Goal: Information Seeking & Learning: Learn about a topic

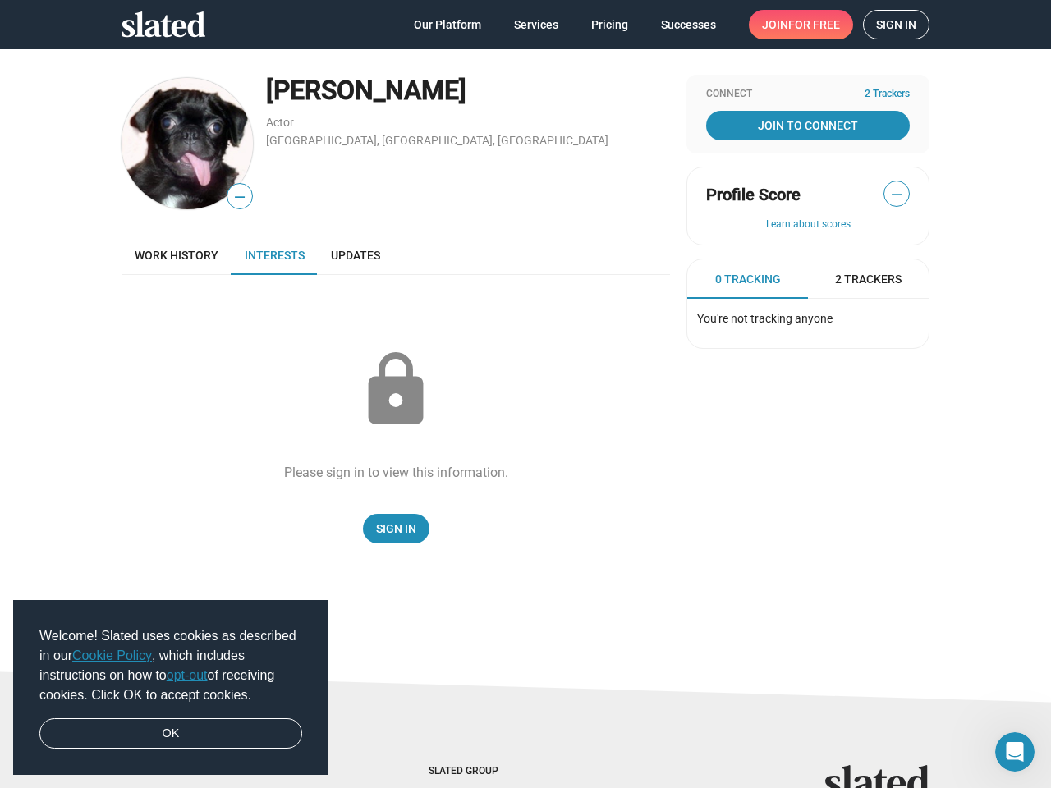
click at [171, 688] on span "Welcome! Slated uses cookies as described in our Cookie Policy , which includes…" at bounding box center [170, 665] width 263 height 79
click at [181, 144] on img at bounding box center [186, 143] width 131 height 131
click at [233, 196] on span "—" at bounding box center [239, 196] width 25 height 21
click at [890, 194] on span "—" at bounding box center [896, 194] width 25 height 21
click at [801, 225] on button "Learn about scores" at bounding box center [808, 224] width 204 height 13
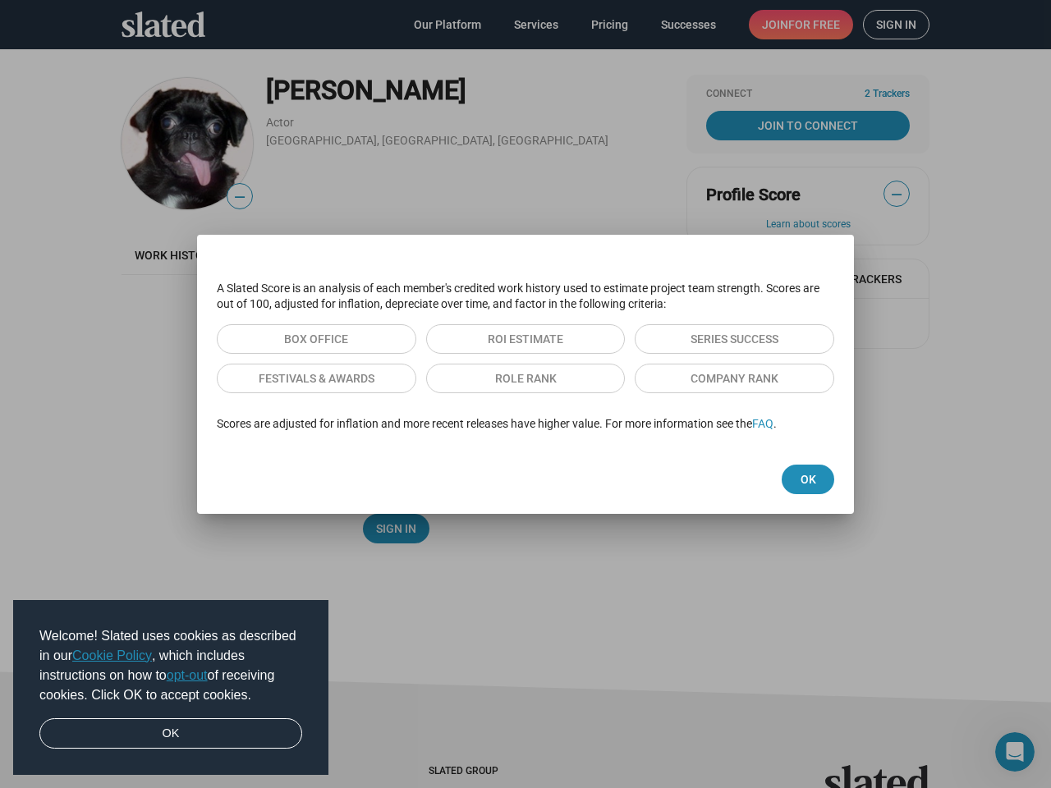
click at [740, 279] on div "A Slated Score is an analysis of each member's credited work history used to es…" at bounding box center [525, 356] width 657 height 177
click at [861, 279] on div at bounding box center [525, 394] width 1051 height 788
click at [1014, 752] on div at bounding box center [525, 394] width 1051 height 788
